Goal: Find specific page/section: Find specific page/section

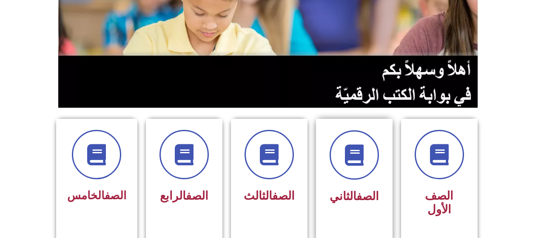
scroll to position [128, 0]
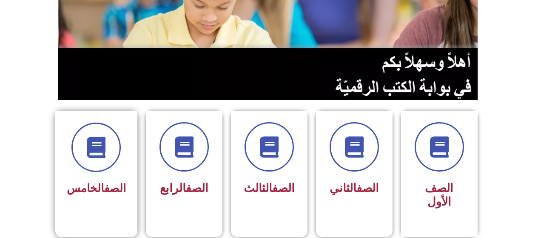
click at [108, 171] on div at bounding box center [96, 146] width 59 height 49
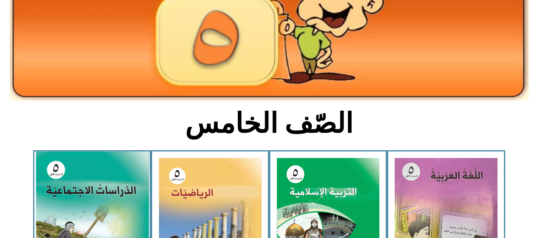
scroll to position [128, 0]
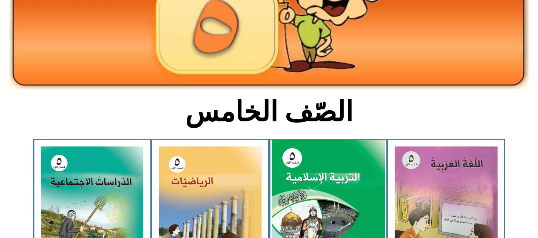
click at [306, 164] on img at bounding box center [327, 210] width 113 height 141
click at [335, 202] on img at bounding box center [327, 210] width 113 height 141
click at [340, 205] on img at bounding box center [327, 210] width 113 height 141
click at [333, 208] on img at bounding box center [327, 210] width 113 height 141
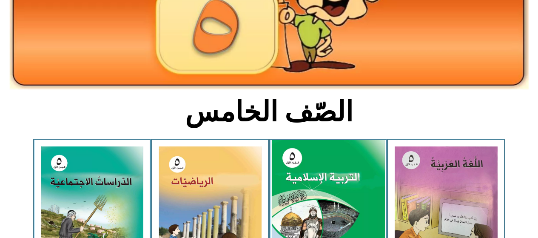
click at [332, 208] on img at bounding box center [327, 210] width 113 height 141
click at [272, 173] on img at bounding box center [327, 210] width 113 height 141
click at [289, 170] on img at bounding box center [327, 210] width 113 height 141
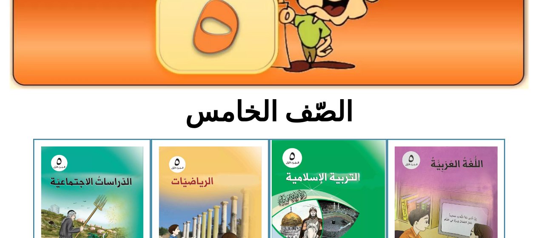
click at [290, 170] on img at bounding box center [327, 210] width 113 height 141
click at [298, 172] on img at bounding box center [327, 210] width 113 height 141
click at [309, 175] on img at bounding box center [327, 210] width 113 height 141
click at [311, 175] on img at bounding box center [327, 210] width 113 height 141
click at [312, 177] on img at bounding box center [327, 210] width 113 height 141
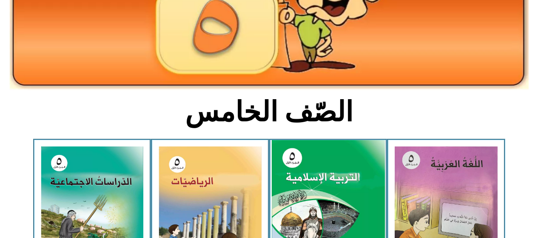
click at [312, 179] on img at bounding box center [327, 210] width 113 height 141
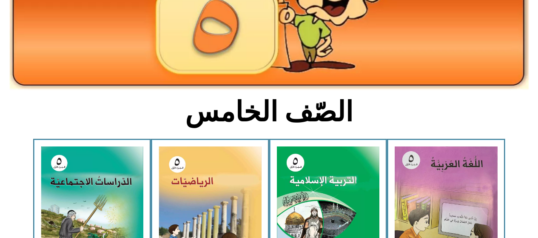
drag, startPoint x: 315, startPoint y: 181, endPoint x: 281, endPoint y: 106, distance: 82.0
click at [315, 179] on img at bounding box center [328, 210] width 103 height 128
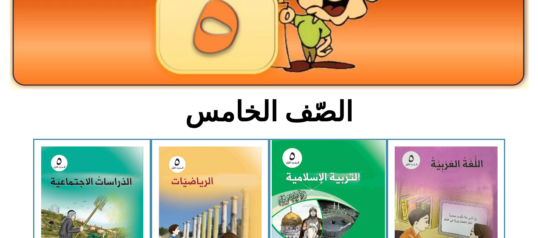
click at [293, 160] on img at bounding box center [327, 210] width 113 height 141
click at [294, 159] on img at bounding box center [327, 210] width 113 height 141
click at [296, 157] on img at bounding box center [327, 210] width 113 height 141
drag, startPoint x: 303, startPoint y: 151, endPoint x: 316, endPoint y: 155, distance: 14.2
click at [303, 151] on img at bounding box center [327, 210] width 113 height 141
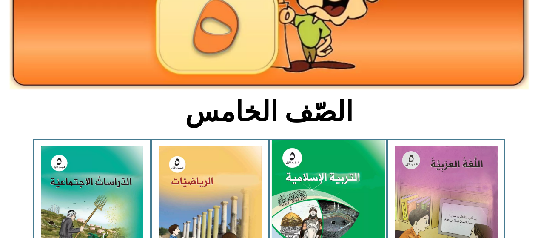
click at [337, 186] on img at bounding box center [327, 210] width 113 height 141
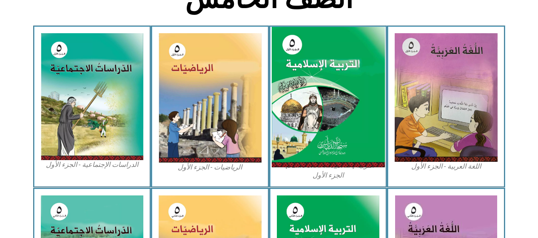
scroll to position [226, 0]
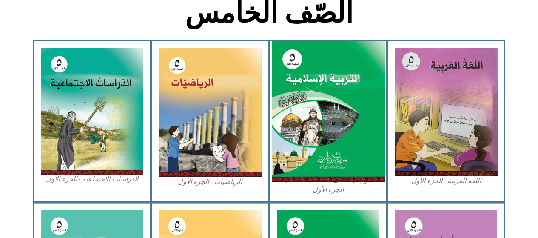
click at [312, 152] on img at bounding box center [327, 111] width 113 height 141
click at [314, 152] on img at bounding box center [327, 111] width 113 height 141
click at [314, 151] on img at bounding box center [327, 111] width 113 height 141
click at [314, 150] on img at bounding box center [327, 111] width 113 height 141
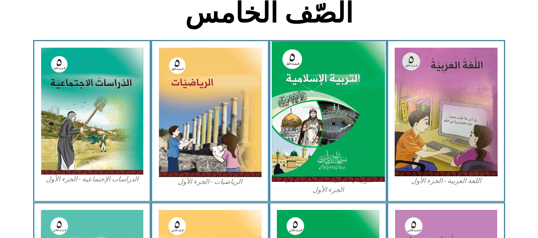
click at [314, 150] on img at bounding box center [327, 111] width 113 height 141
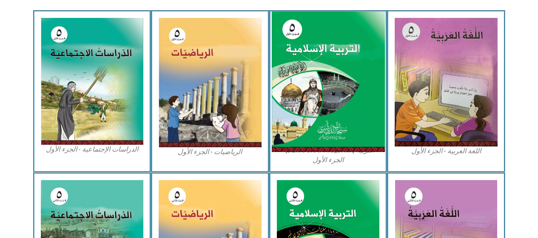
drag, startPoint x: 355, startPoint y: 66, endPoint x: 368, endPoint y: 63, distance: 12.7
click at [368, 63] on img at bounding box center [327, 81] width 113 height 141
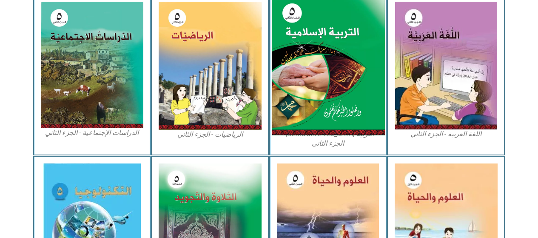
click at [370, 62] on img at bounding box center [327, 65] width 113 height 140
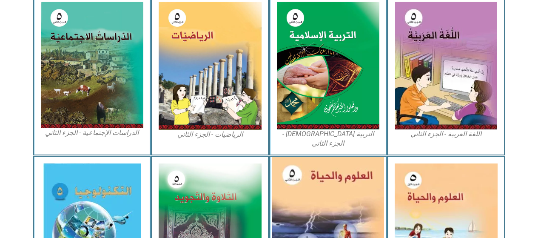
scroll to position [524, 0]
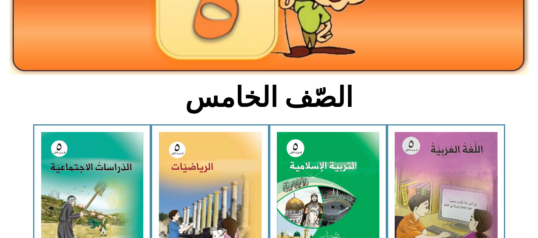
scroll to position [141, 0]
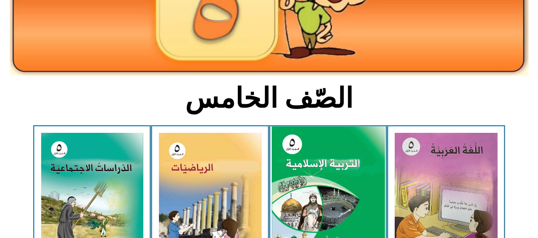
drag, startPoint x: 336, startPoint y: 180, endPoint x: 335, endPoint y: 167, distance: 12.8
click at [336, 179] on img at bounding box center [327, 196] width 113 height 141
click at [333, 167] on img at bounding box center [327, 196] width 113 height 141
click at [333, 163] on img at bounding box center [327, 196] width 113 height 141
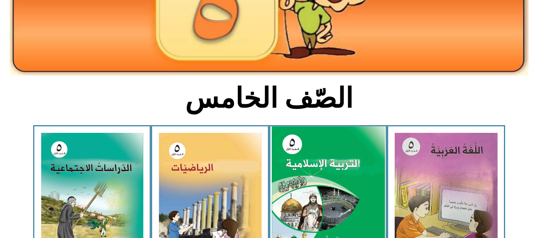
click at [332, 161] on img at bounding box center [327, 196] width 113 height 141
click at [332, 160] on img at bounding box center [327, 196] width 113 height 141
click at [363, 181] on img at bounding box center [327, 196] width 113 height 141
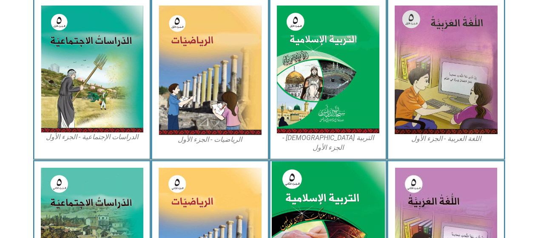
scroll to position [269, 0]
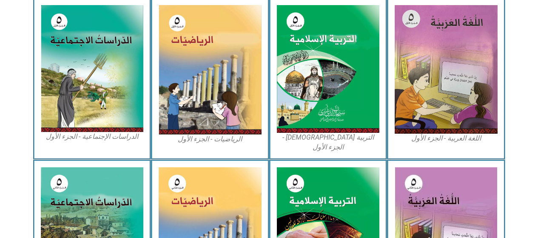
click at [334, 135] on figcaption "التربية [DEMOGRAPHIC_DATA] - الجزء الأول" at bounding box center [328, 142] width 103 height 19
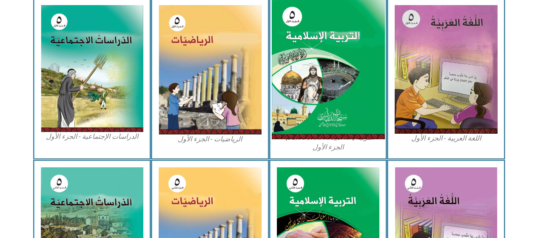
click at [337, 133] on img at bounding box center [327, 69] width 113 height 141
click at [336, 133] on img at bounding box center [327, 69] width 113 height 141
click at [337, 130] on img at bounding box center [327, 69] width 113 height 141
click at [339, 127] on img at bounding box center [327, 69] width 113 height 141
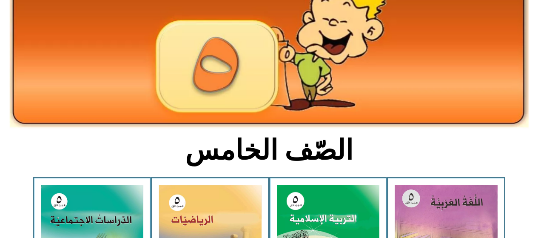
scroll to position [179, 0]
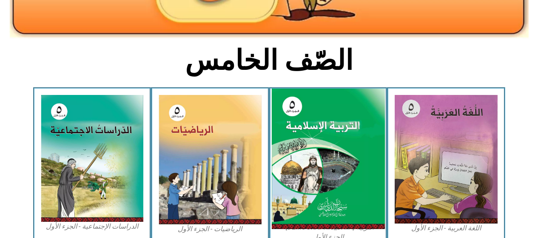
click at [303, 156] on img at bounding box center [327, 158] width 113 height 141
click at [315, 161] on img at bounding box center [327, 158] width 113 height 141
click at [324, 159] on img at bounding box center [327, 158] width 113 height 141
click at [348, 125] on img at bounding box center [327, 158] width 113 height 141
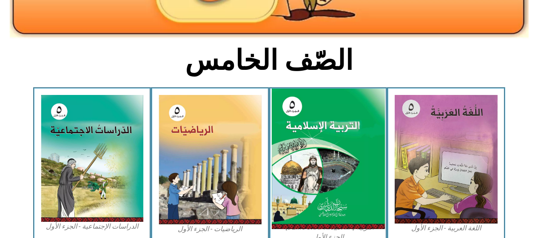
click at [303, 131] on img at bounding box center [327, 158] width 113 height 141
click at [320, 142] on img at bounding box center [327, 158] width 113 height 141
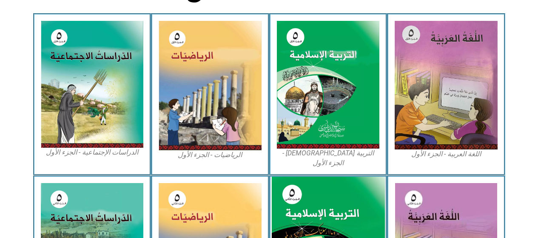
scroll to position [264, 0]
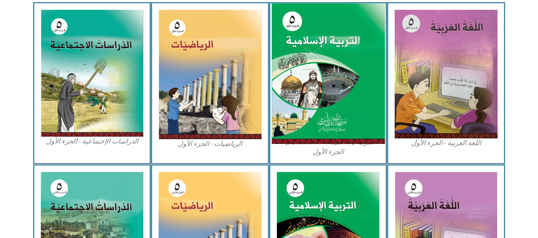
click at [303, 106] on img at bounding box center [327, 73] width 113 height 141
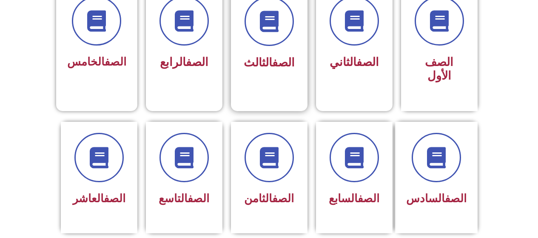
scroll to position [255, 0]
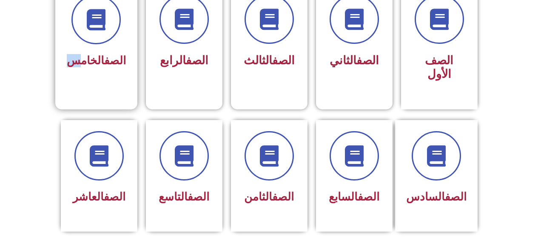
click at [79, 65] on span "الصف الخامس" at bounding box center [96, 60] width 59 height 13
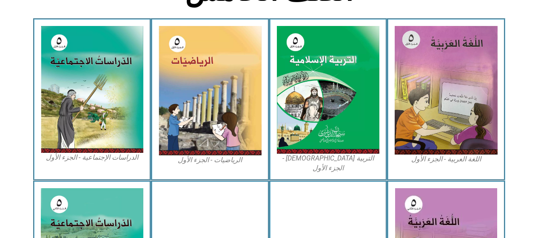
scroll to position [255, 0]
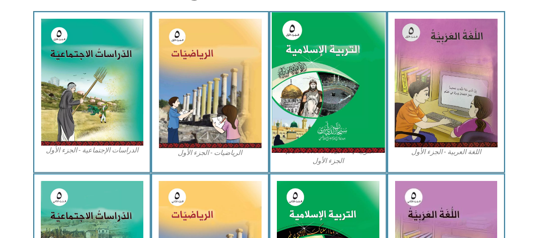
click at [323, 94] on img at bounding box center [327, 82] width 113 height 141
click at [321, 102] on img at bounding box center [327, 82] width 113 height 141
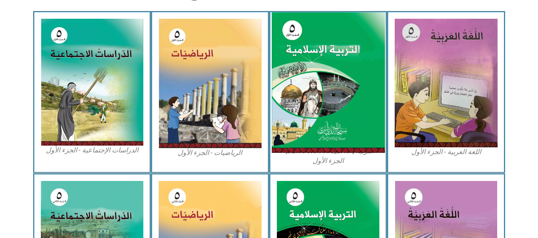
click at [298, 114] on img at bounding box center [327, 82] width 113 height 141
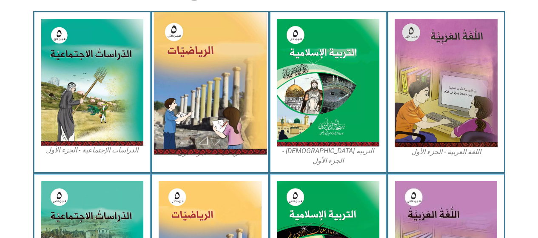
click at [192, 137] on img at bounding box center [209, 83] width 113 height 142
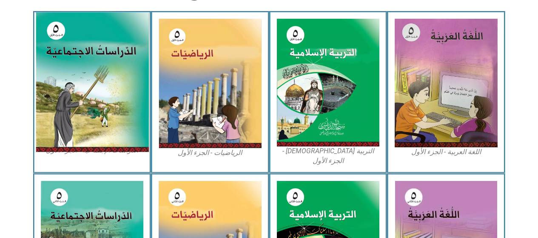
click at [94, 115] on img at bounding box center [91, 81] width 113 height 139
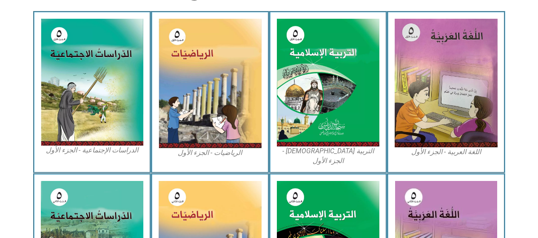
click at [506, 125] on section "اللغة العربية - الجزء الأول​ التربية الإسلامية - الجزء الأول الرياضيات - الجزء …" at bounding box center [269, 92] width 538 height 162
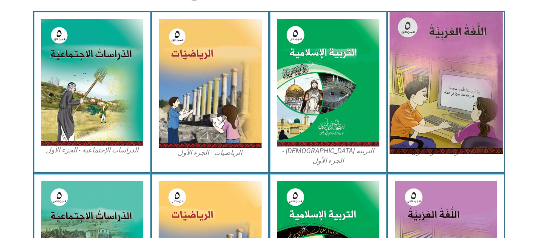
click at [483, 125] on img at bounding box center [445, 82] width 113 height 141
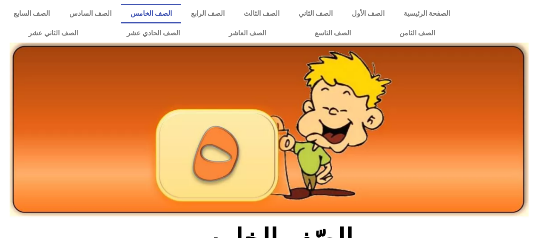
scroll to position [0, 0]
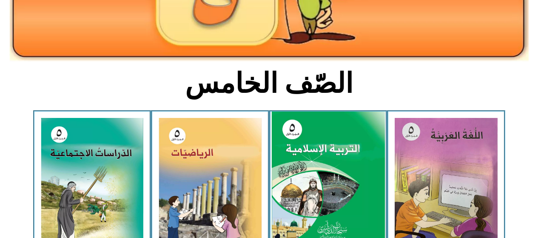
scroll to position [170, 0]
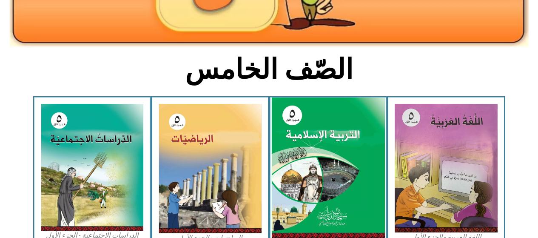
click at [313, 139] on img at bounding box center [327, 167] width 113 height 141
click at [319, 139] on img at bounding box center [327, 167] width 113 height 141
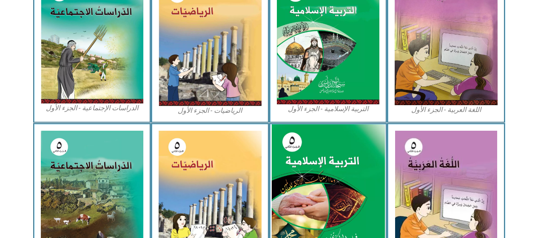
scroll to position [298, 0]
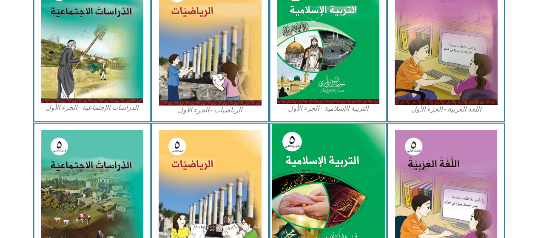
click at [329, 144] on img at bounding box center [327, 194] width 113 height 140
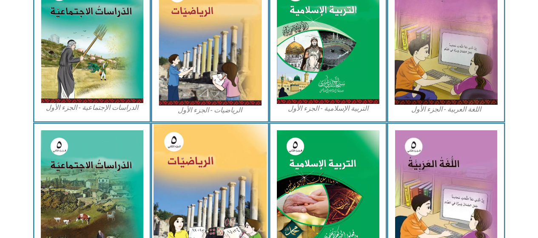
click at [218, 157] on img at bounding box center [209, 194] width 113 height 141
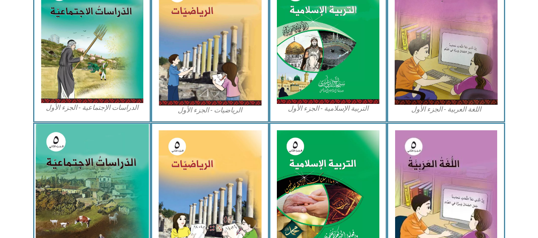
click at [100, 149] on img at bounding box center [91, 193] width 113 height 139
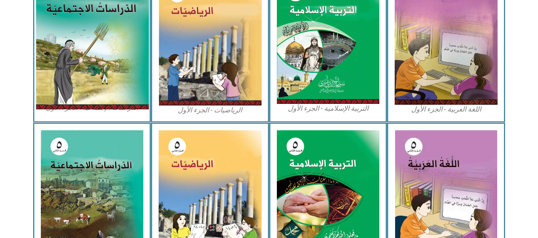
click at [71, 28] on img at bounding box center [91, 39] width 113 height 139
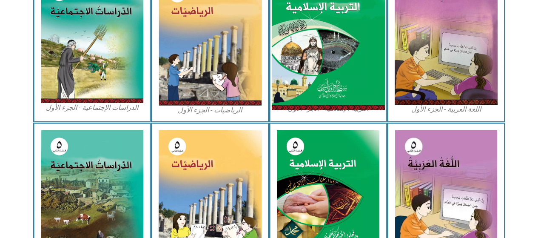
click at [312, 77] on img at bounding box center [327, 40] width 113 height 141
click at [312, 78] on img at bounding box center [327, 40] width 113 height 141
click at [312, 79] on img at bounding box center [327, 40] width 113 height 141
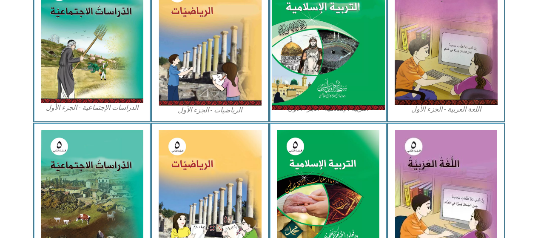
click at [311, 81] on img at bounding box center [327, 40] width 113 height 141
